Goal: Check status: Check status

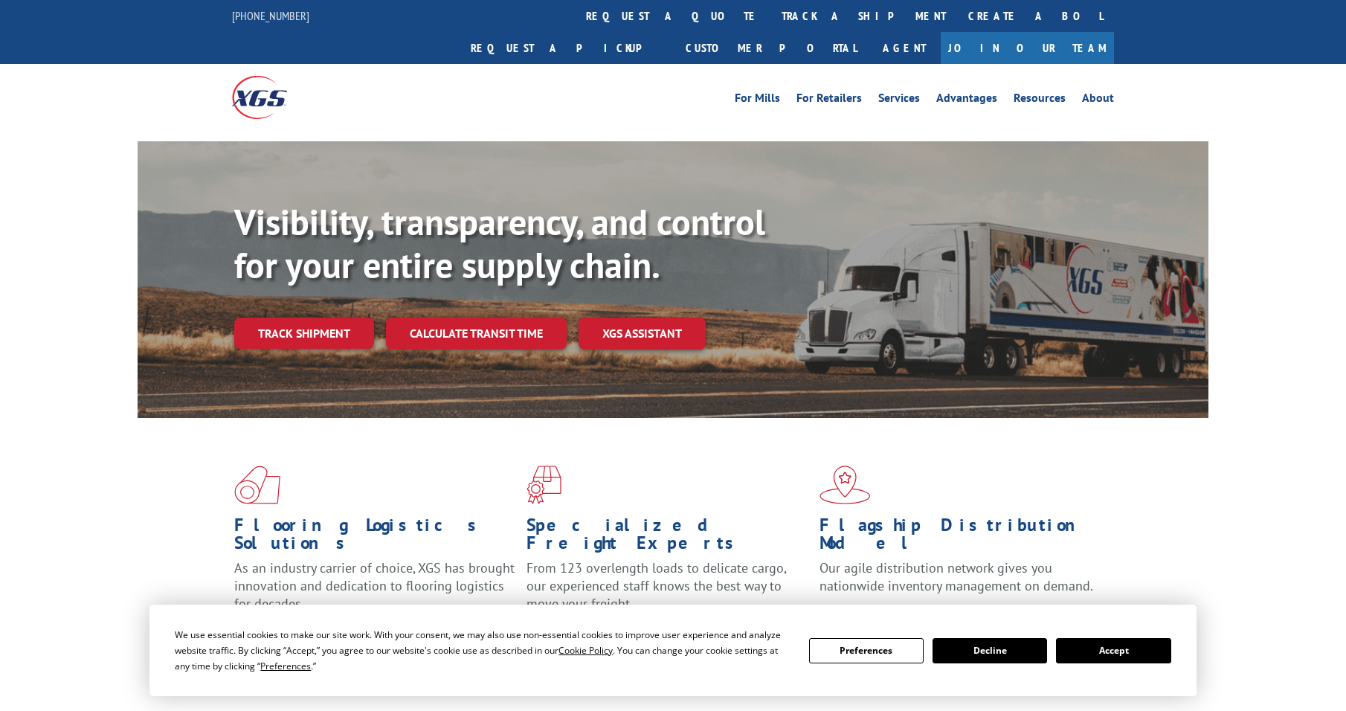
drag, startPoint x: 643, startPoint y: 13, endPoint x: 606, endPoint y: 21, distance: 38.1
click at [770, 13] on link "track a shipment" at bounding box center [863, 16] width 187 height 32
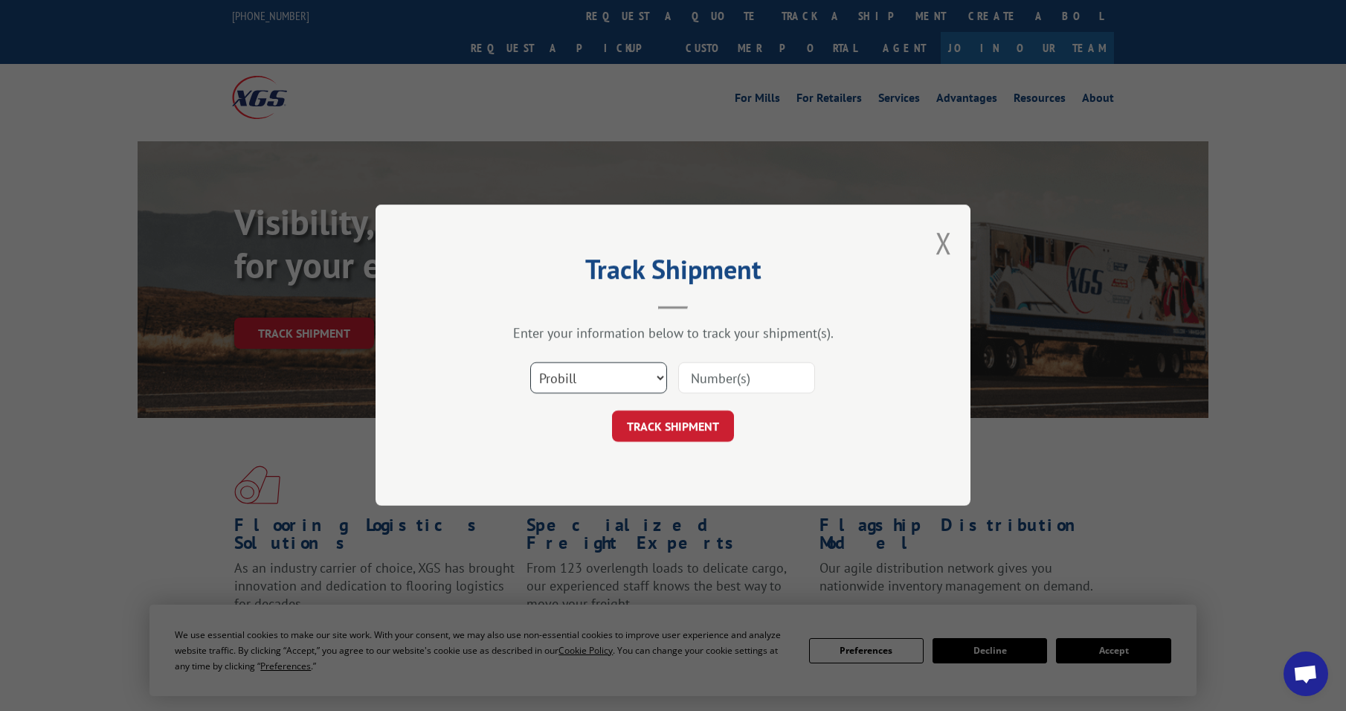
click at [568, 383] on select "Select category... Probill BOL PO" at bounding box center [598, 378] width 137 height 31
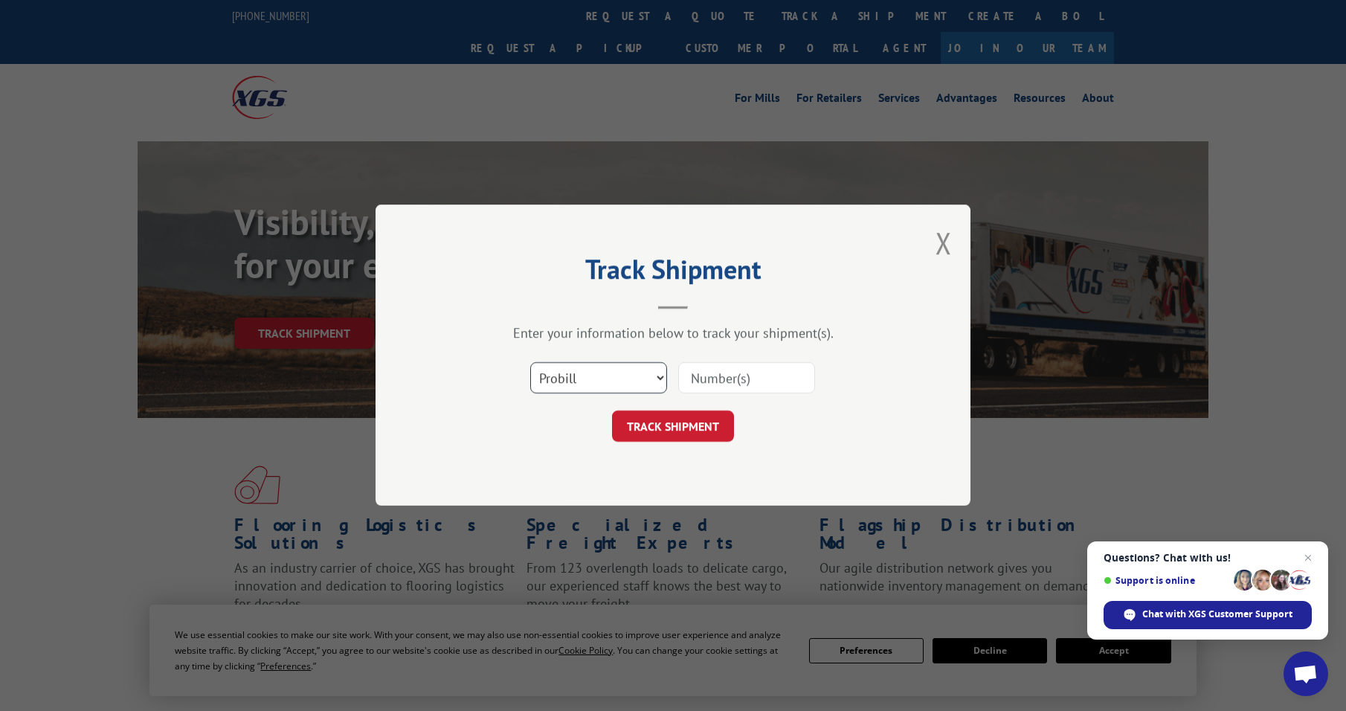
select select "bol"
click at [530, 363] on select "Select category... Probill BOL PO" at bounding box center [598, 378] width 137 height 31
click at [714, 377] on input at bounding box center [746, 378] width 137 height 31
paste input "392624551453"
type input "392624551453"
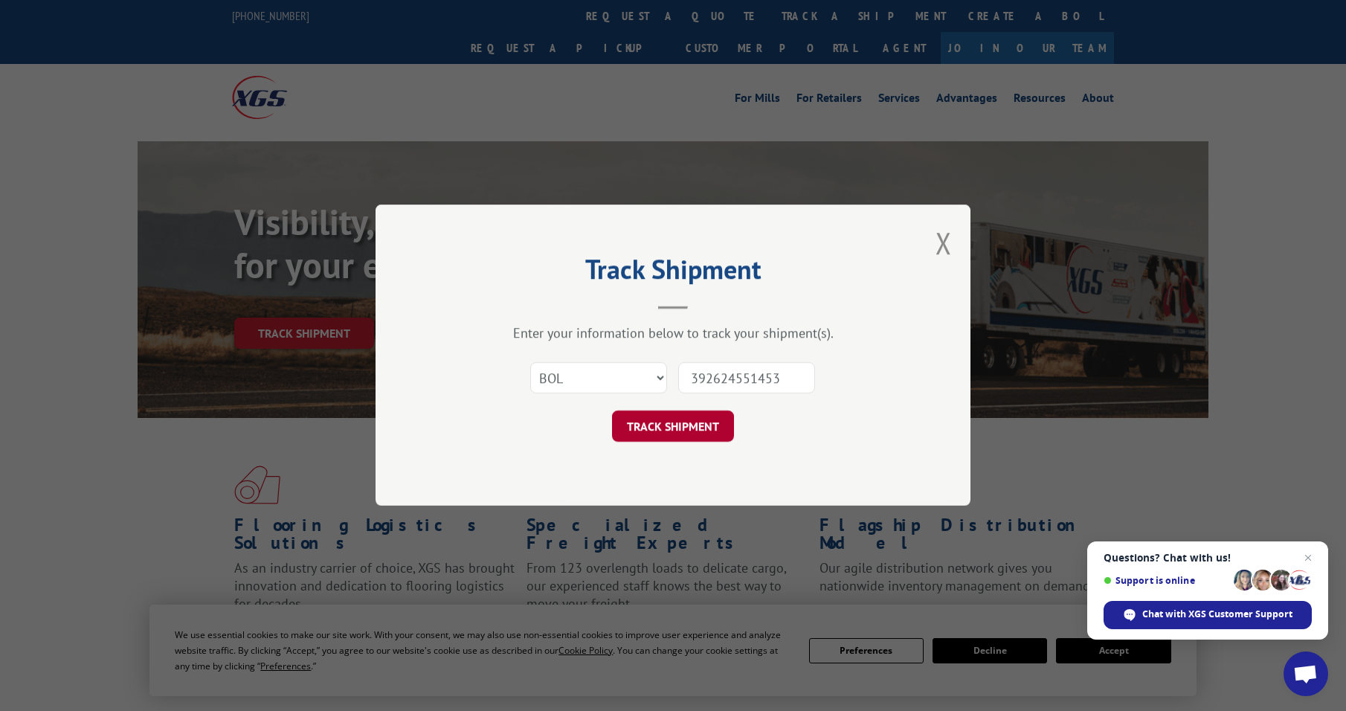
click at [693, 428] on button "TRACK SHIPMENT" at bounding box center [673, 426] width 122 height 31
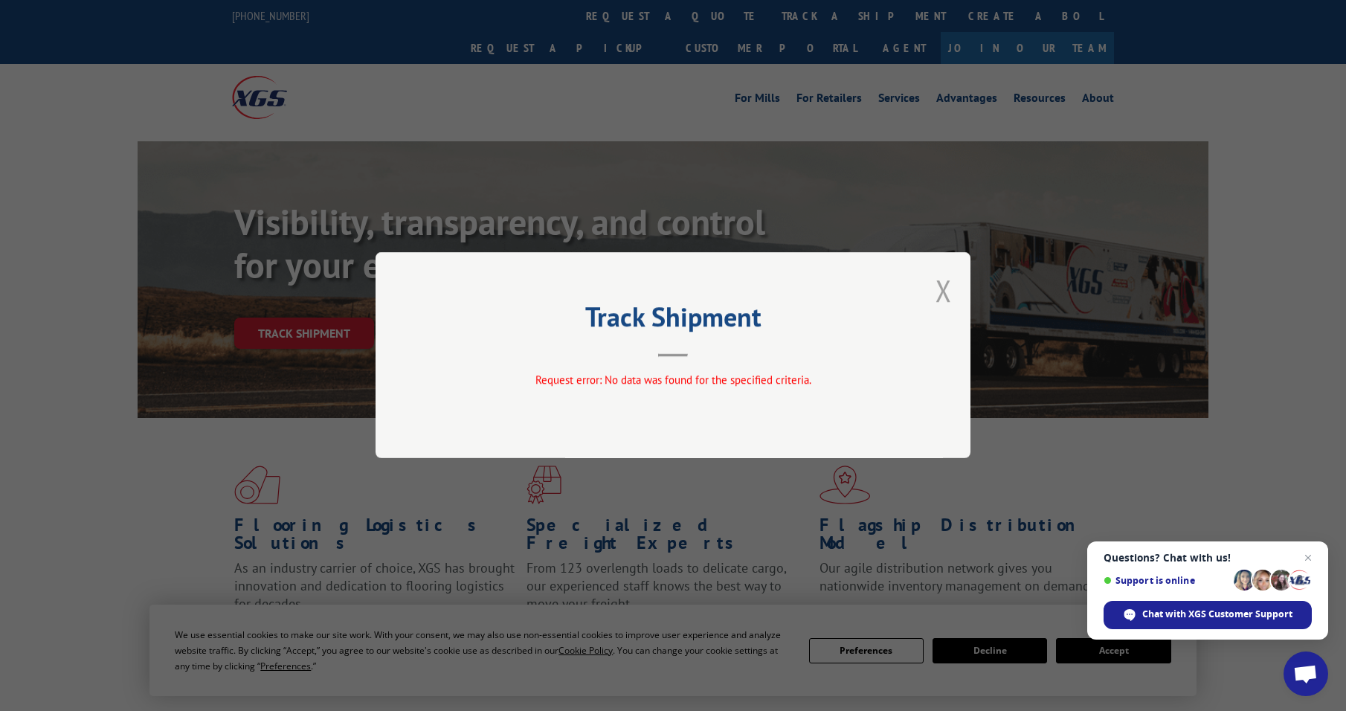
click at [951, 295] on button "Close modal" at bounding box center [944, 290] width 16 height 39
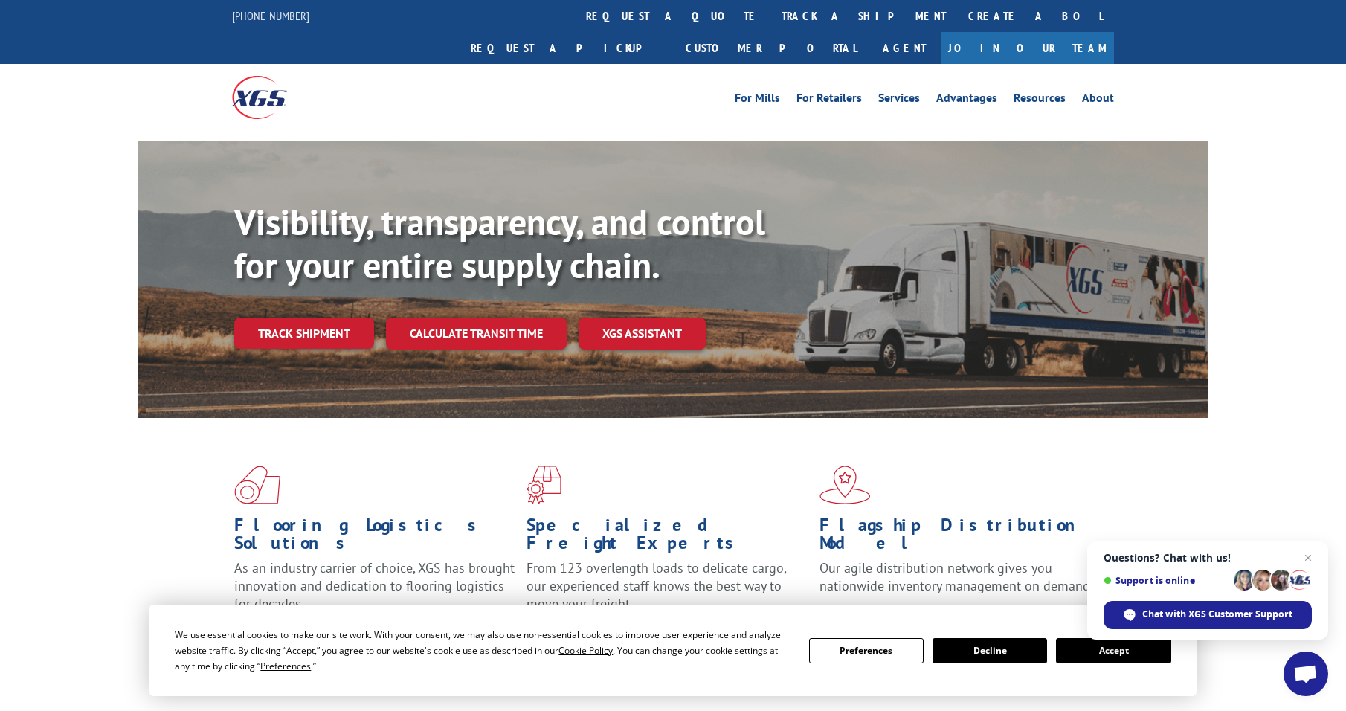
drag, startPoint x: 321, startPoint y: 297, endPoint x: 370, endPoint y: 319, distance: 54.3
click at [321, 318] on link "Track shipment" at bounding box center [304, 333] width 140 height 31
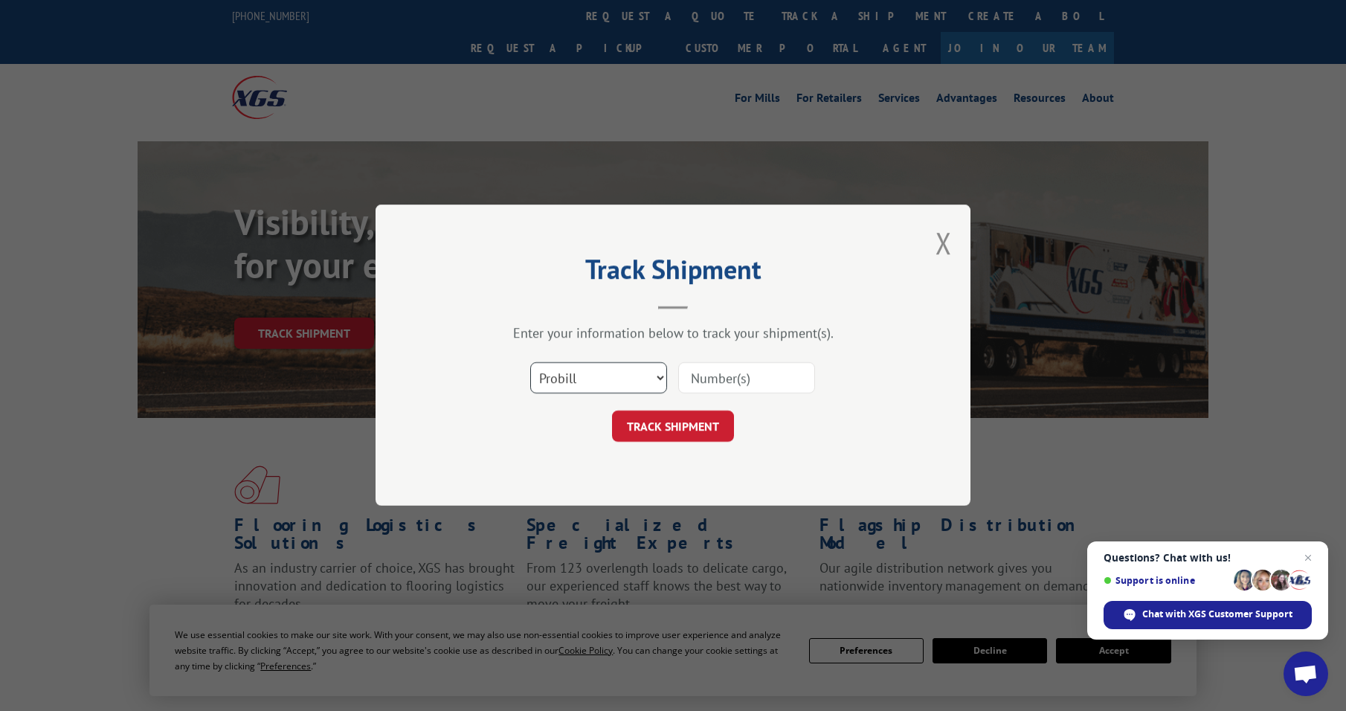
click at [605, 372] on select "Select category... Probill BOL PO" at bounding box center [598, 378] width 137 height 31
click at [530, 363] on select "Select category... Probill BOL PO" at bounding box center [598, 378] width 137 height 31
click at [585, 382] on select "Select category... Probill BOL PO" at bounding box center [598, 378] width 137 height 31
select select "po"
click at [530, 363] on select "Select category... Probill BOL PO" at bounding box center [598, 378] width 137 height 31
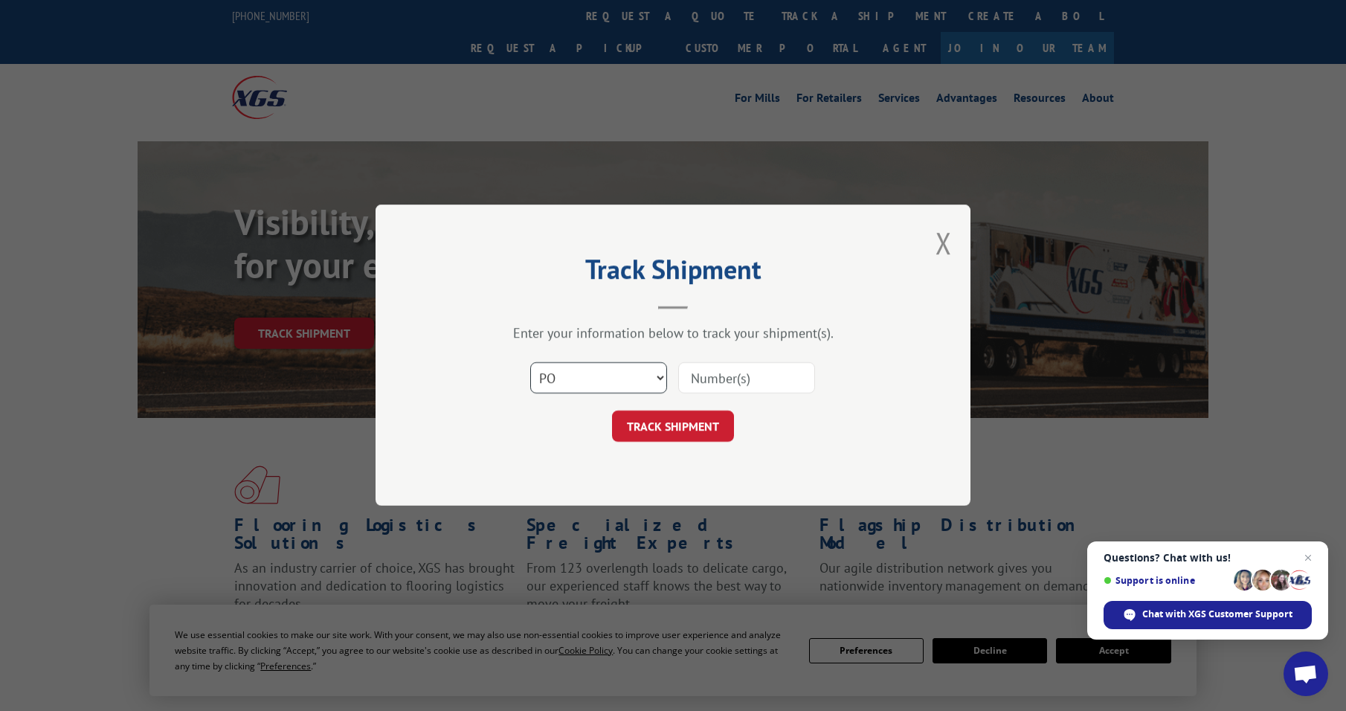
click at [564, 381] on select "Select category... Probill BOL PO" at bounding box center [598, 378] width 137 height 31
click at [550, 369] on select "Select category... Probill BOL PO" at bounding box center [598, 378] width 137 height 31
click at [547, 372] on select "Select category... Probill BOL PO" at bounding box center [598, 378] width 137 height 31
click at [738, 377] on input at bounding box center [746, 378] width 137 height 31
type input "52519290"
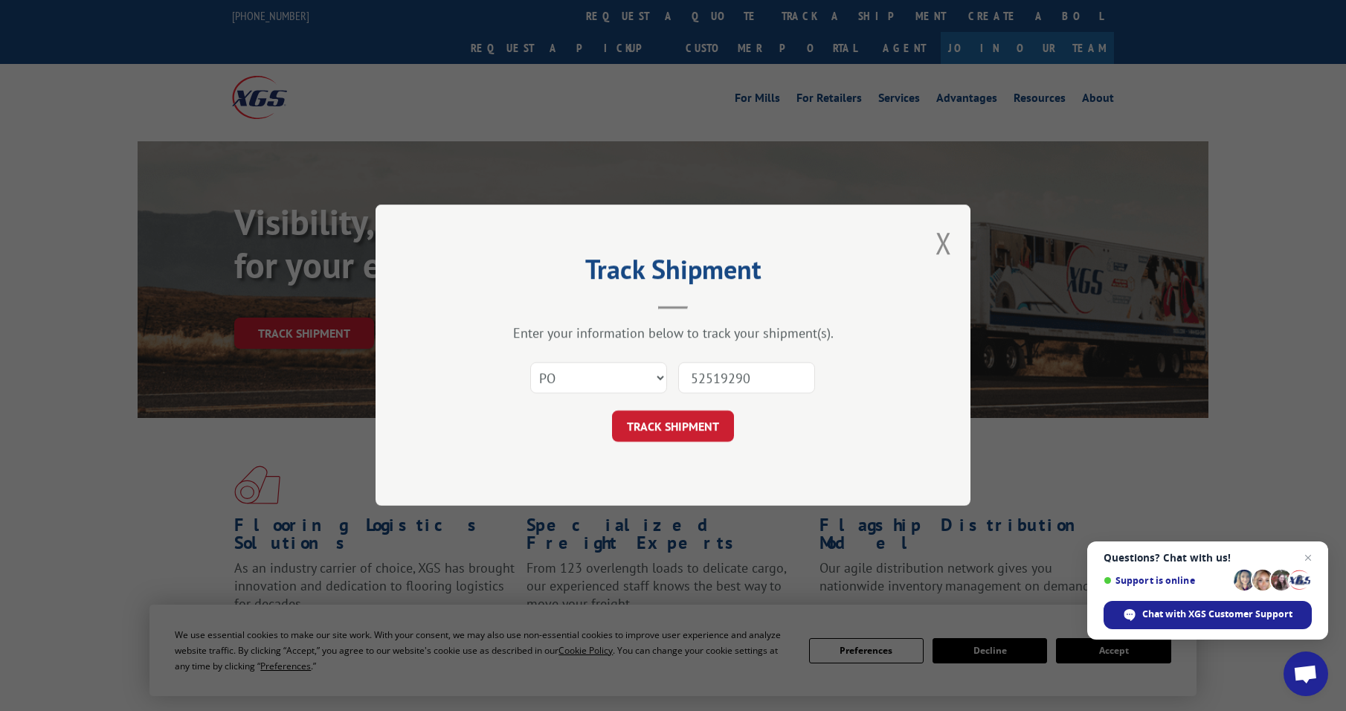
click button "TRACK SHIPMENT" at bounding box center [673, 426] width 122 height 31
